Goal: Communication & Community: Answer question/provide support

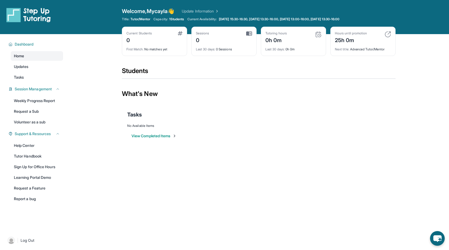
click at [27, 54] on link "Home" at bounding box center [37, 56] width 52 height 10
click at [26, 68] on span "Updates" at bounding box center [21, 66] width 15 height 5
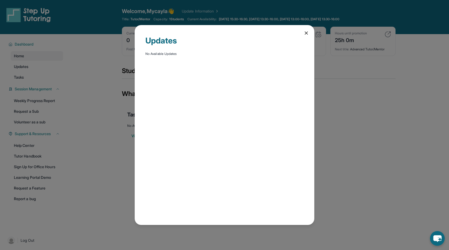
click at [308, 33] on icon at bounding box center [305, 32] width 5 height 5
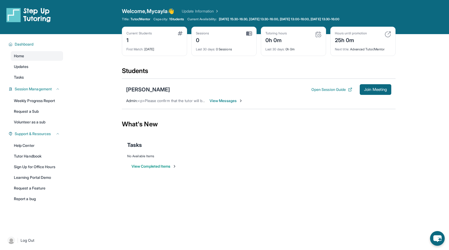
click at [224, 101] on span "View Messages" at bounding box center [225, 100] width 33 height 5
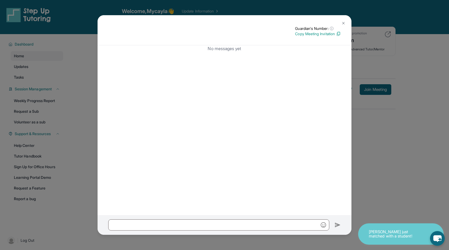
click at [342, 23] on img at bounding box center [343, 23] width 4 height 4
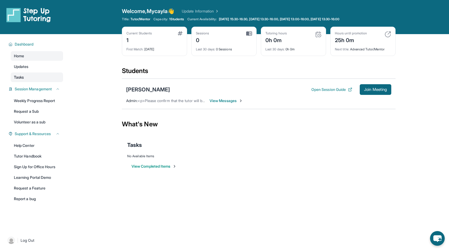
click at [41, 77] on link "Tasks" at bounding box center [37, 78] width 52 height 10
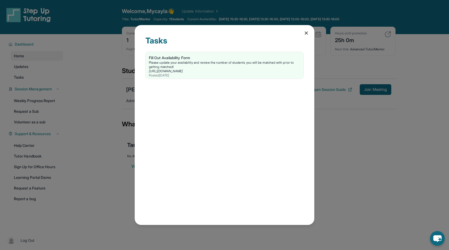
click at [307, 34] on icon at bounding box center [305, 32] width 5 height 5
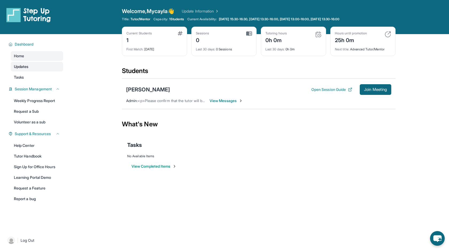
click at [27, 69] on link "Updates" at bounding box center [37, 67] width 52 height 10
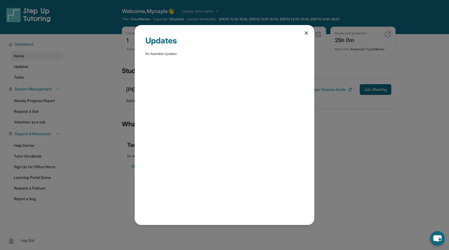
click at [307, 33] on icon at bounding box center [305, 32] width 5 height 5
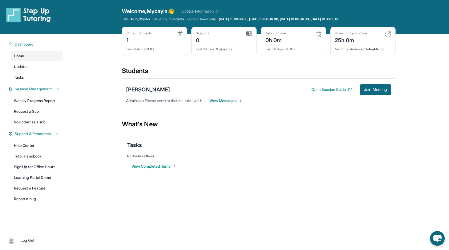
click at [148, 43] on div "1" at bounding box center [138, 40] width 25 height 9
click at [210, 68] on div "Students" at bounding box center [258, 73] width 273 height 12
click at [340, 89] on button "Open Session Guide" at bounding box center [331, 89] width 41 height 5
click at [223, 102] on span "View Messages" at bounding box center [225, 100] width 33 height 5
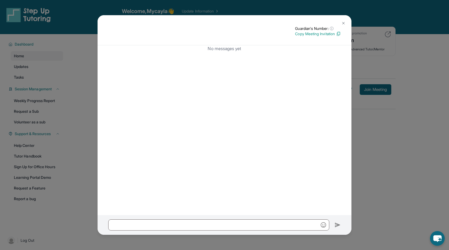
click at [344, 23] on img at bounding box center [343, 23] width 4 height 4
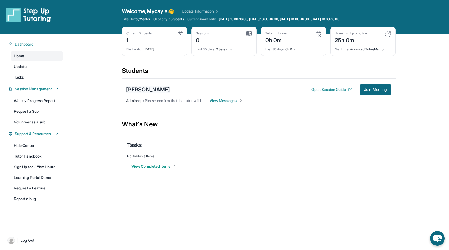
click at [145, 89] on div "[PERSON_NAME]" at bounding box center [148, 89] width 44 height 7
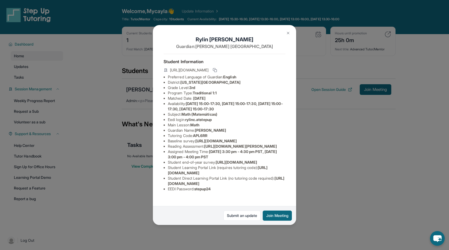
click at [289, 32] on img at bounding box center [288, 33] width 4 height 4
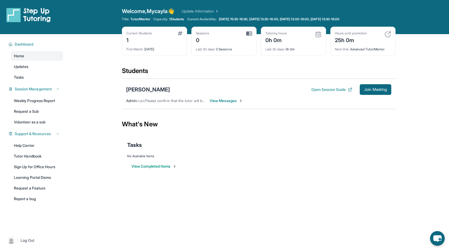
click at [147, 88] on div "[PERSON_NAME]" at bounding box center [148, 89] width 44 height 7
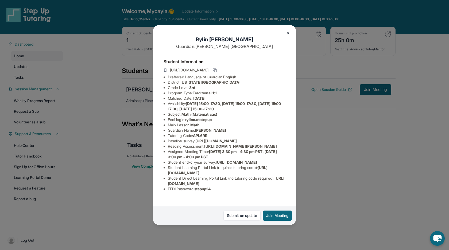
scroll to position [11, 0]
